Goal: Obtain resource: Download file/media

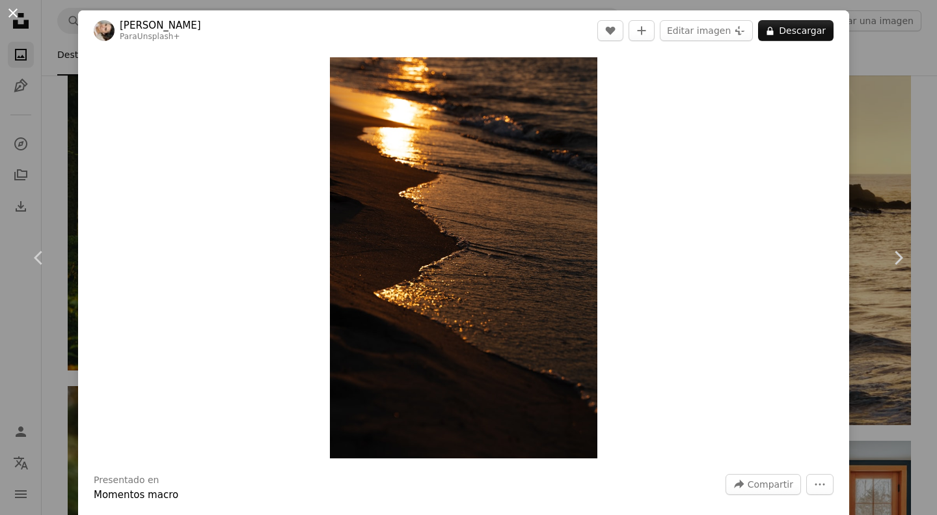
click at [12, 8] on button "An X shape" at bounding box center [13, 13] width 16 height 16
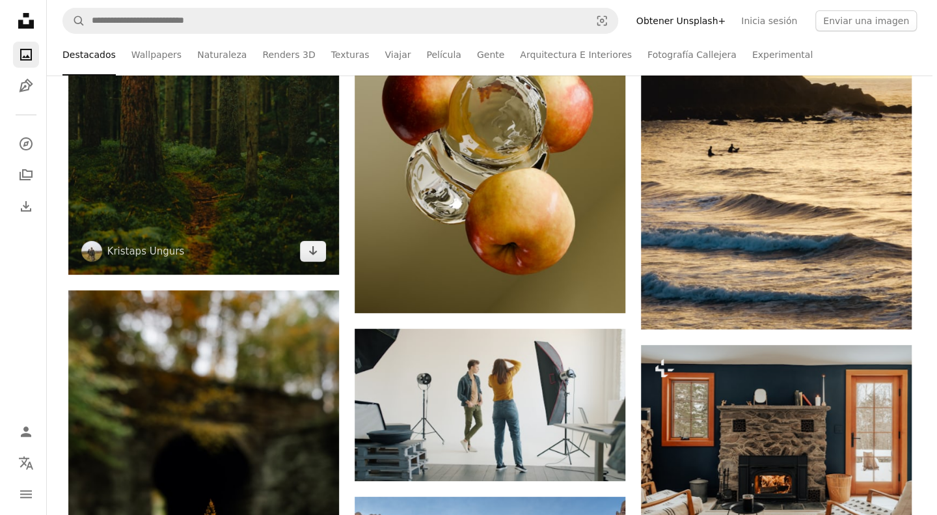
scroll to position [2616, 0]
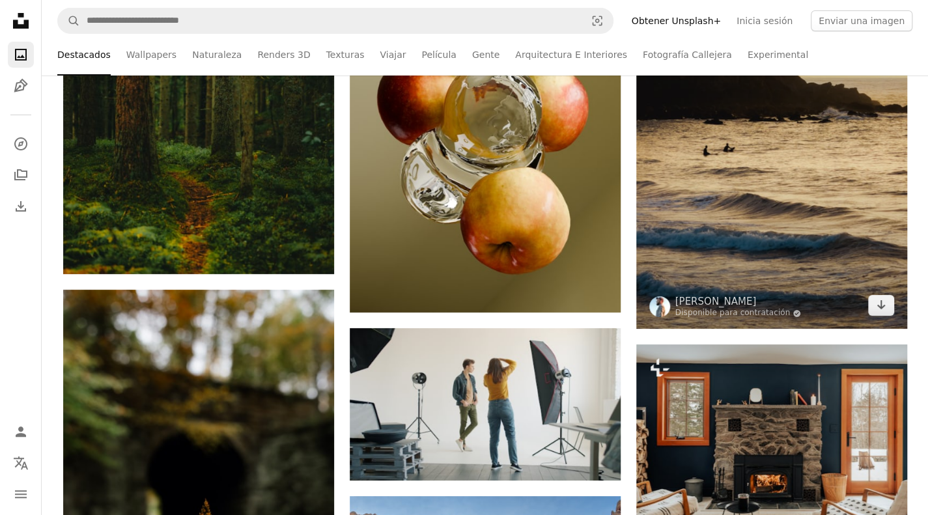
click at [664, 218] on img at bounding box center [771, 147] width 271 height 361
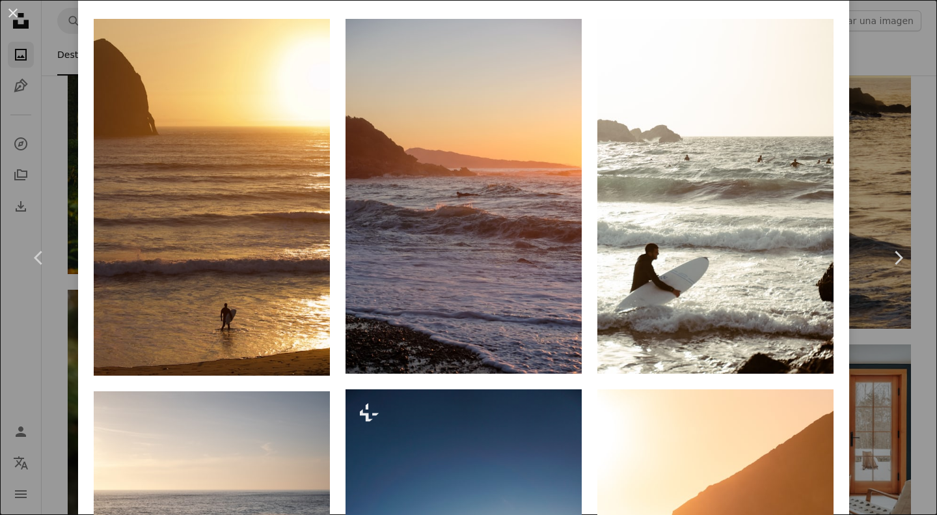
scroll to position [1042, 0]
